Goal: Information Seeking & Learning: Find specific fact

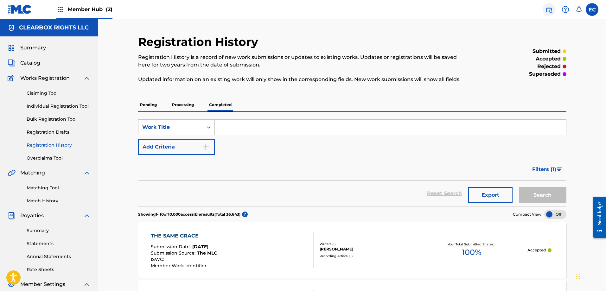
click at [548, 9] on img at bounding box center [549, 10] width 8 height 8
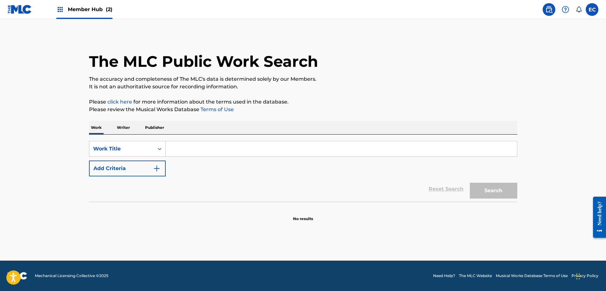
click at [163, 125] on p "Publisher" at bounding box center [154, 127] width 23 height 13
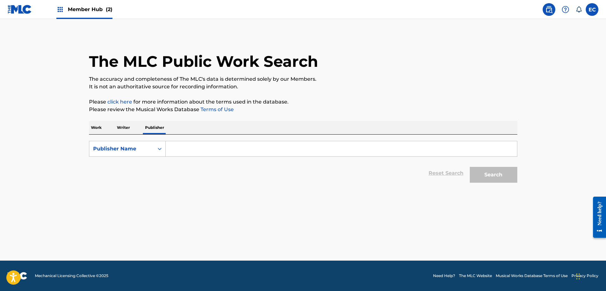
click at [210, 149] on input "Search Form" at bounding box center [341, 148] width 351 height 15
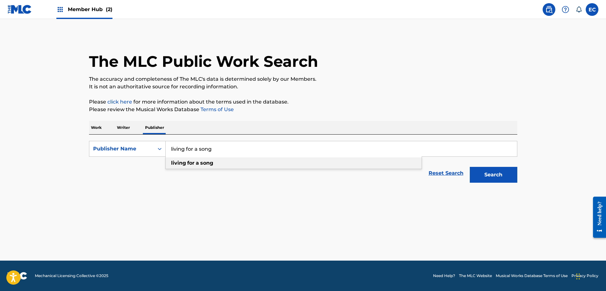
type input "living for a song"
click at [216, 161] on div "living for a song" at bounding box center [294, 162] width 256 height 11
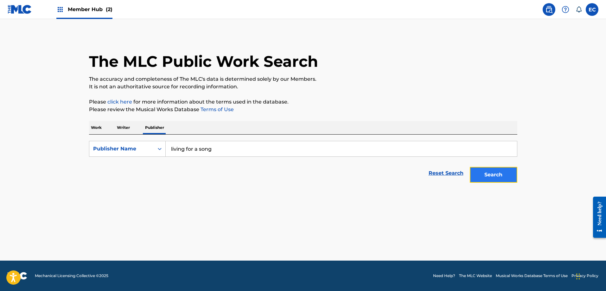
click at [472, 173] on button "Search" at bounding box center [492, 175] width 47 height 16
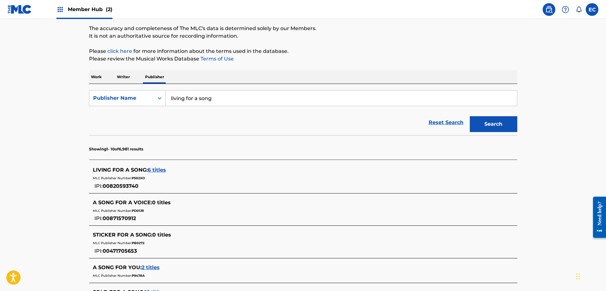
scroll to position [63, 0]
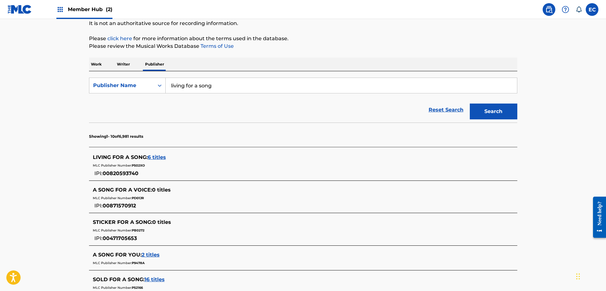
click at [154, 157] on span "6 titles" at bounding box center [157, 157] width 18 height 6
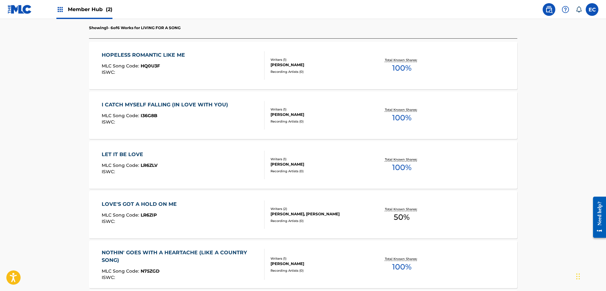
scroll to position [190, 0]
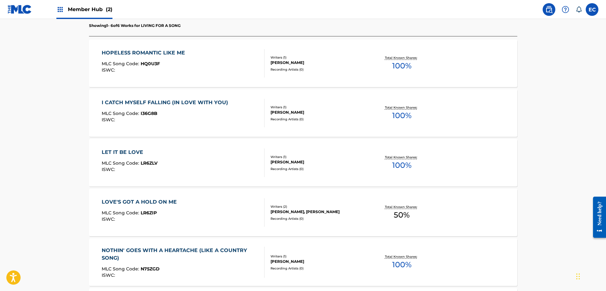
click at [139, 153] on div "LET IT BE LOVE" at bounding box center [130, 152] width 56 height 8
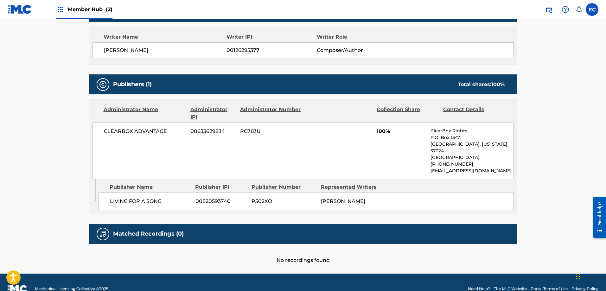
scroll to position [222, 0]
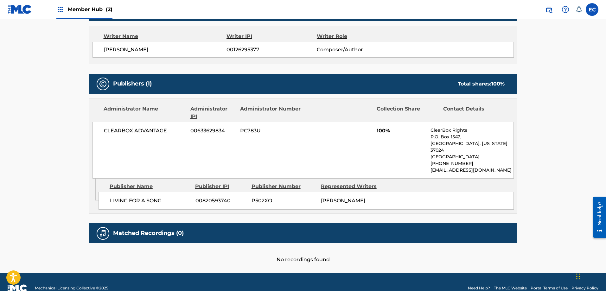
click at [261, 197] on span "P502XO" at bounding box center [283, 201] width 65 height 8
copy span "P502XO"
click at [205, 197] on span "00820593740" at bounding box center [220, 201] width 51 height 8
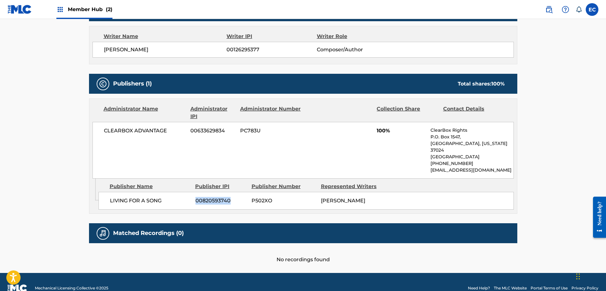
copy span "00820593740"
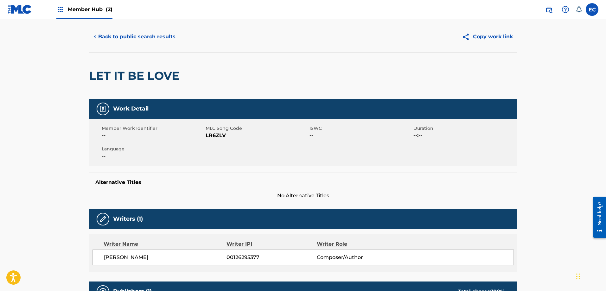
scroll to position [0, 0]
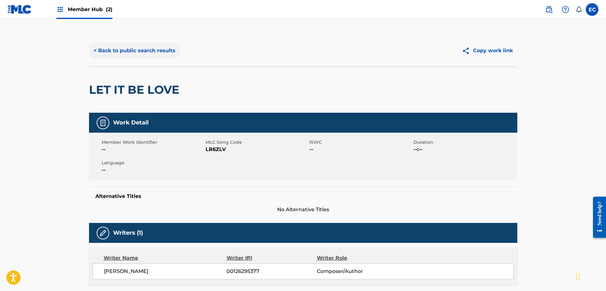
click at [141, 52] on button "< Back to public search results" at bounding box center [134, 51] width 91 height 16
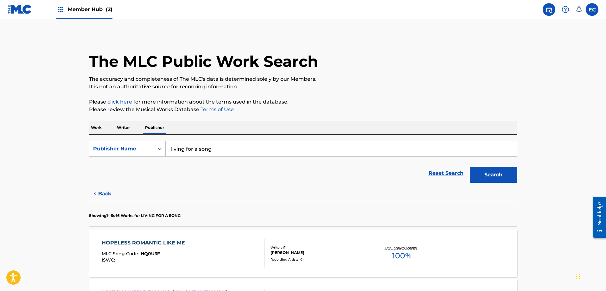
click at [92, 125] on p "Work" at bounding box center [96, 127] width 15 height 13
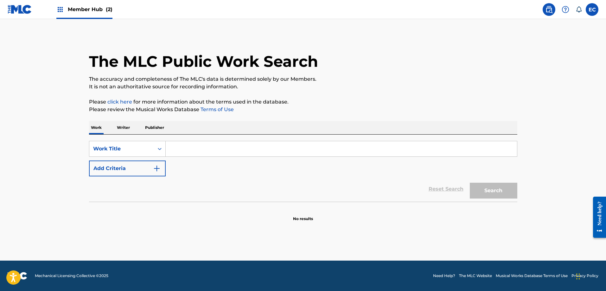
click at [201, 146] on input "Search Form" at bounding box center [341, 148] width 351 height 15
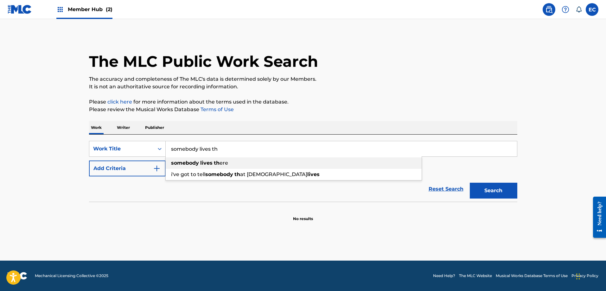
click at [210, 167] on div "somebody lives th ere" at bounding box center [294, 162] width 256 height 11
type input "somebody lives there"
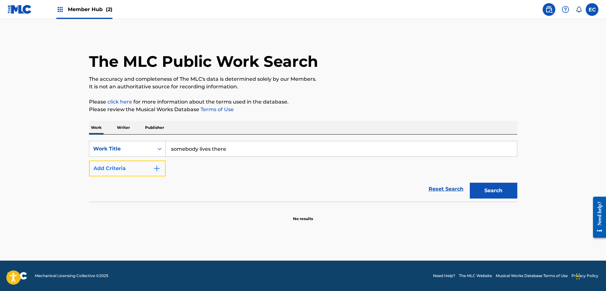
click at [140, 170] on button "Add Criteria" at bounding box center [127, 169] width 77 height 16
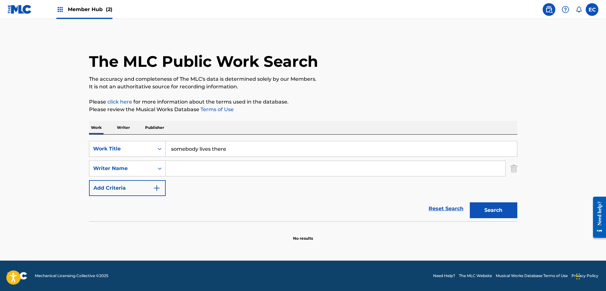
click at [186, 166] on input "Search Form" at bounding box center [335, 168] width 339 height 15
type input "[PERSON_NAME]"
click at [469, 202] on button "Search" at bounding box center [492, 210] width 47 height 16
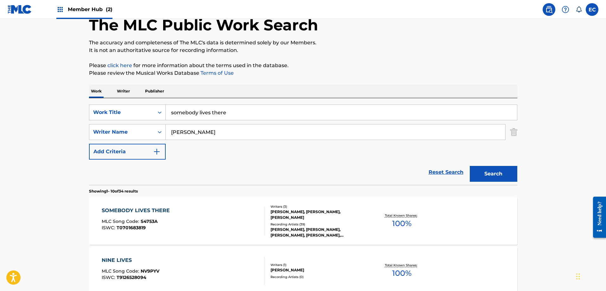
scroll to position [63, 0]
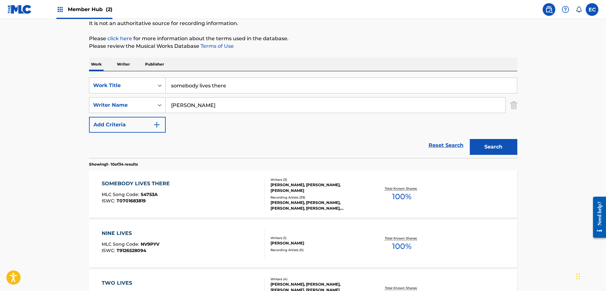
click at [150, 185] on div "SOMEBODY LIVES THERE" at bounding box center [137, 184] width 71 height 8
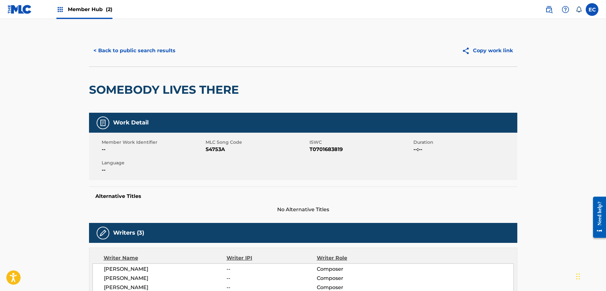
click at [220, 148] on span "S4753A" at bounding box center [256, 150] width 102 height 8
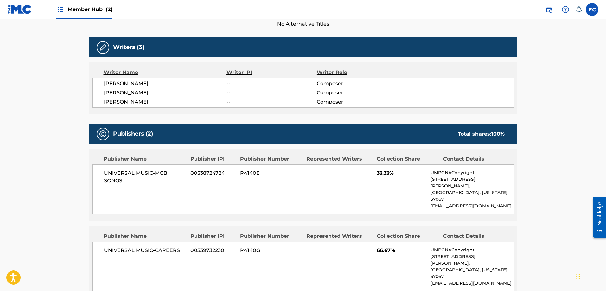
scroll to position [190, 0]
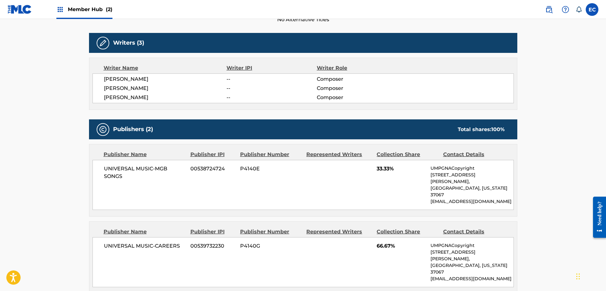
click at [244, 168] on span "P4140E" at bounding box center [270, 169] width 61 height 8
copy span "P4140E"
drag, startPoint x: 104, startPoint y: 168, endPoint x: 122, endPoint y: 177, distance: 20.3
click at [122, 177] on span "UNIVERSAL MUSIC-MGB SONGS" at bounding box center [145, 172] width 82 height 15
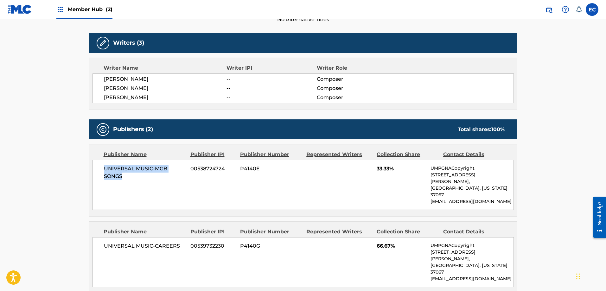
copy span "UNIVERSAL MUSIC-MGB SONGS"
click at [246, 166] on span "P4140E" at bounding box center [270, 169] width 61 height 8
copy span "P4140E"
click at [202, 168] on span "00538724724" at bounding box center [212, 169] width 45 height 8
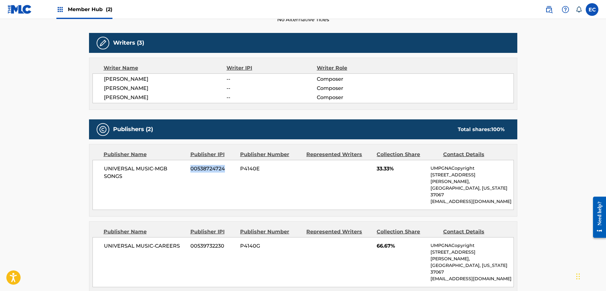
click at [202, 168] on span "00538724724" at bounding box center [212, 169] width 45 height 8
copy span "00538724724"
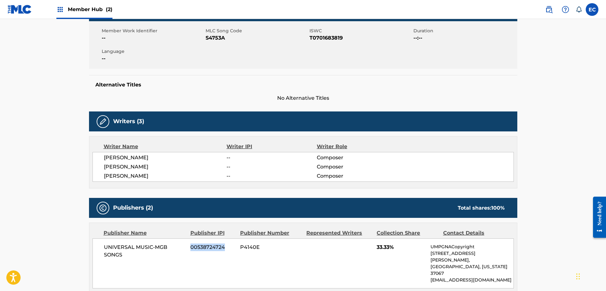
scroll to position [95, 0]
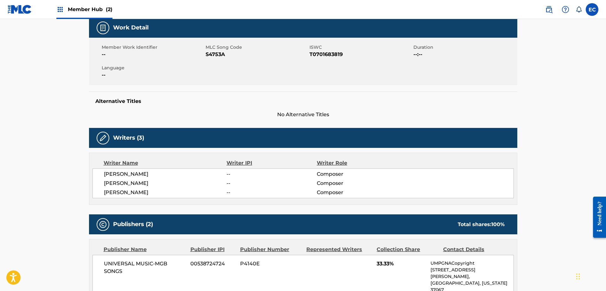
click at [211, 54] on span "S4753A" at bounding box center [256, 55] width 102 height 8
copy span "S4753A"
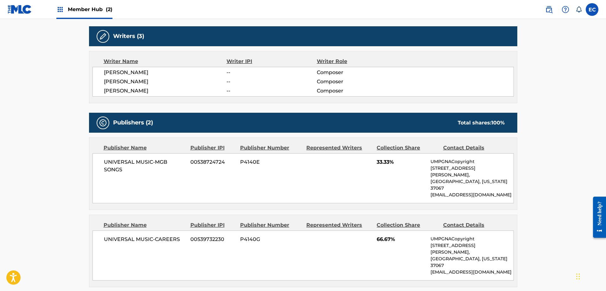
scroll to position [189, 0]
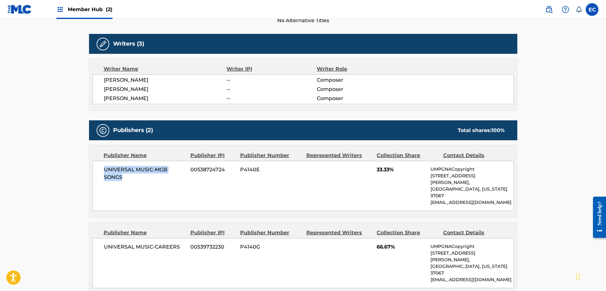
drag, startPoint x: 104, startPoint y: 169, endPoint x: 122, endPoint y: 177, distance: 19.3
click at [122, 177] on span "UNIVERSAL MUSIC-MGB SONGS" at bounding box center [145, 173] width 82 height 15
copy span "UNIVERSAL MUSIC-MGB SONGS"
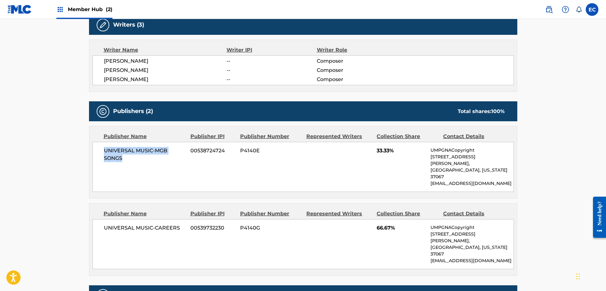
scroll to position [221, 0]
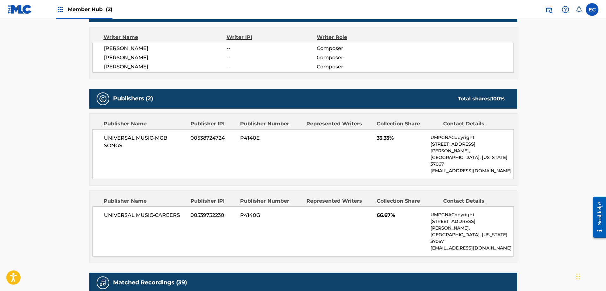
click at [59, 84] on main "< Back to public search results Copy work link SOMEBODY LIVES THERE Work Detail…" at bounding box center [303, 153] width 606 height 710
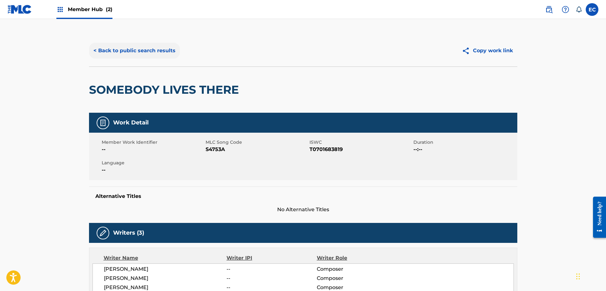
click at [98, 50] on button "< Back to public search results" at bounding box center [134, 51] width 91 height 16
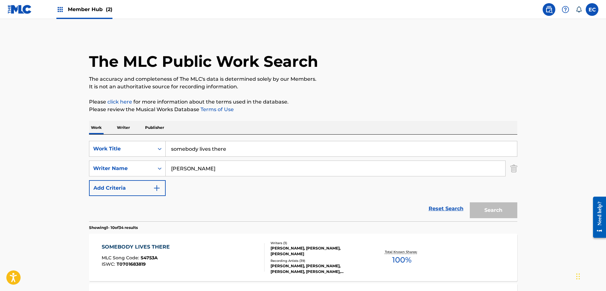
scroll to position [63, 0]
